Goal: Check status

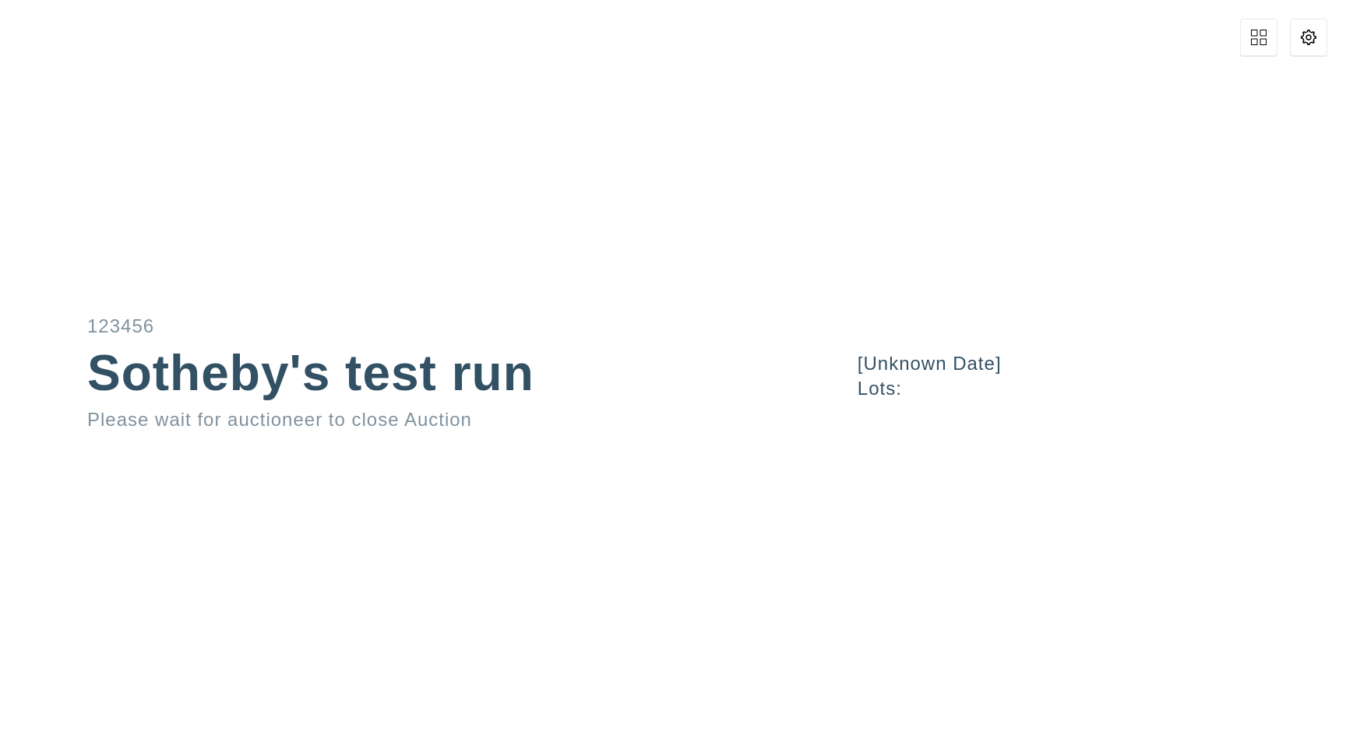
click at [791, 347] on div "123456 Sotheby's test run Please wait for auctioneer to close Auction" at bounding box center [404, 373] width 808 height 112
